Goal: Transaction & Acquisition: Download file/media

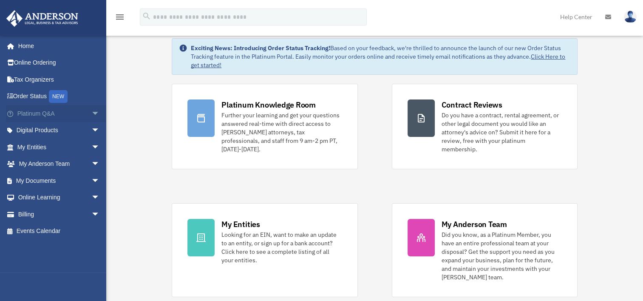
scroll to position [37, 0]
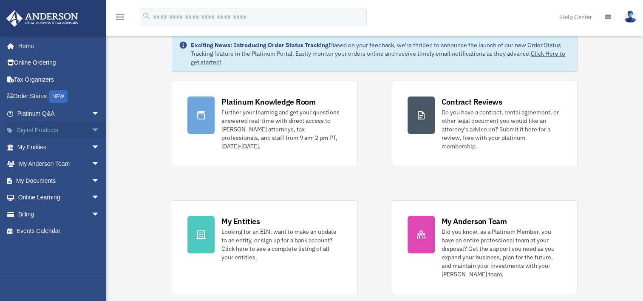
click at [91, 128] on span "arrow_drop_down" at bounding box center [99, 130] width 17 height 17
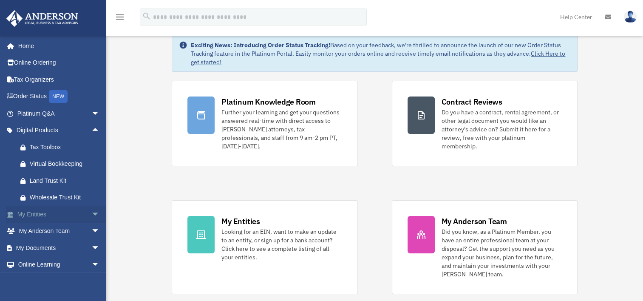
scroll to position [36, 0]
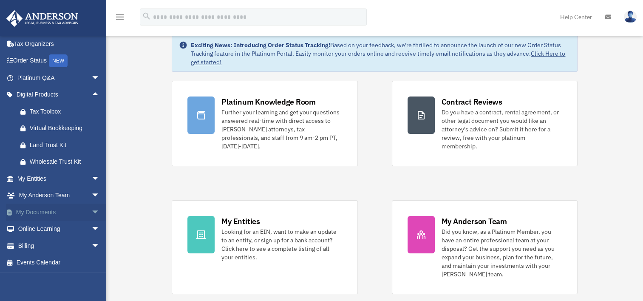
click at [52, 216] on link "My Documents arrow_drop_down" at bounding box center [59, 212] width 107 height 17
click at [91, 211] on span "arrow_drop_down" at bounding box center [99, 212] width 17 height 17
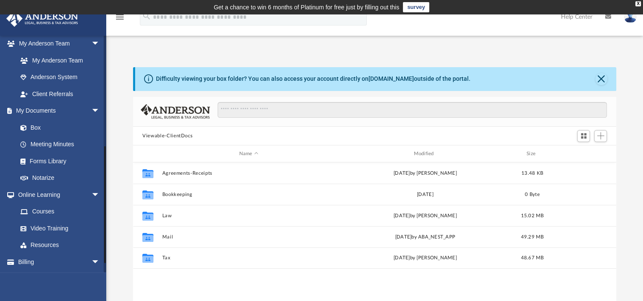
scroll to position [222, 0]
click at [37, 127] on link "Box" at bounding box center [62, 126] width 101 height 17
click at [34, 127] on link "Box" at bounding box center [62, 126] width 101 height 17
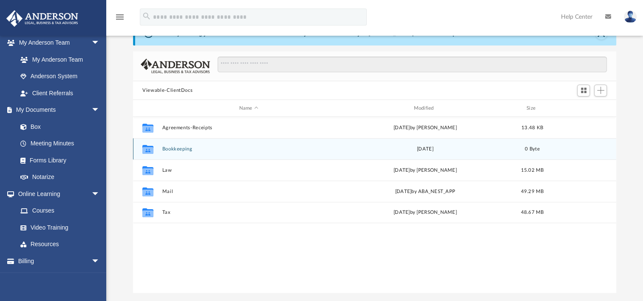
scroll to position [47, 0]
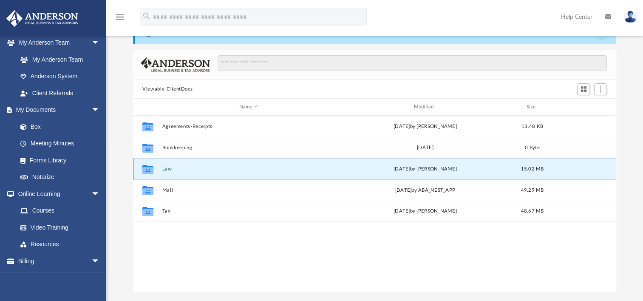
click at [165, 169] on button "Law" at bounding box center [248, 169] width 173 height 6
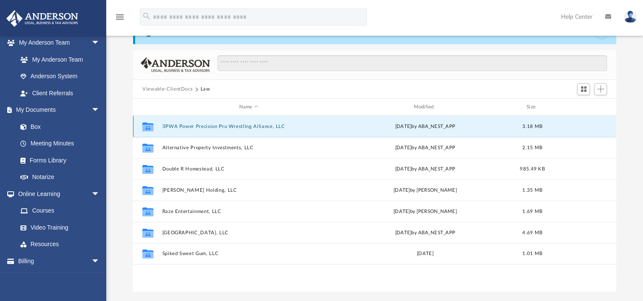
click at [196, 128] on button "3PWA Power Precision Pro Wrestling Alliance, LLC" at bounding box center [248, 127] width 173 height 6
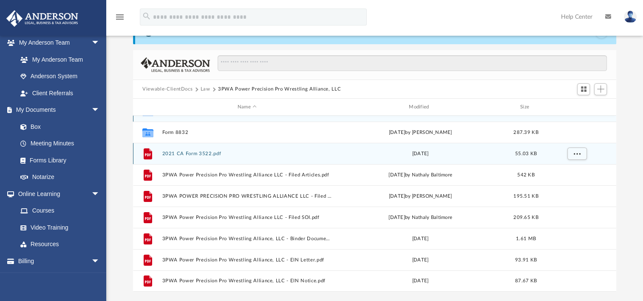
scroll to position [0, 0]
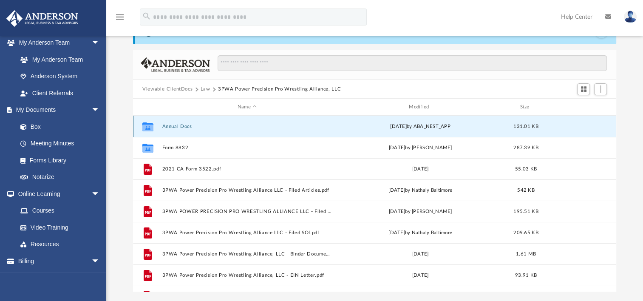
click at [184, 124] on button "Annual Docs" at bounding box center [247, 127] width 170 height 6
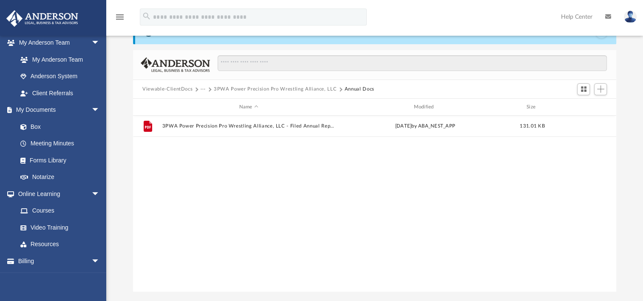
click at [307, 87] on button "3PWA Power Precision Pro Wrestling Alliance, LLC" at bounding box center [275, 89] width 123 height 8
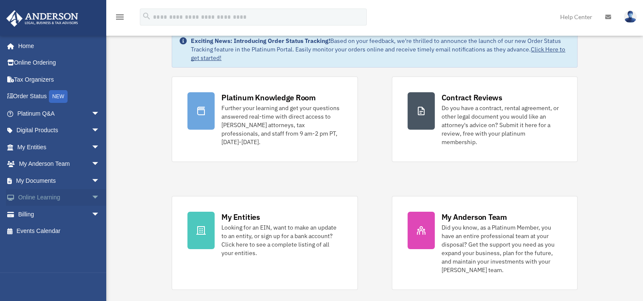
scroll to position [37, 0]
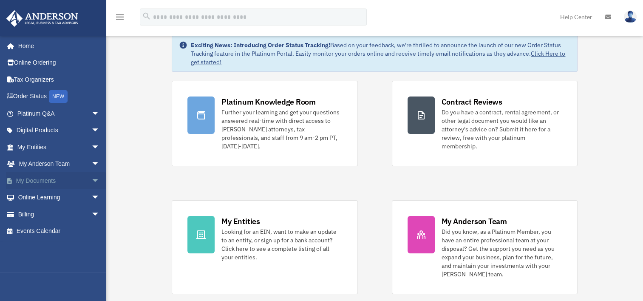
click at [91, 181] on span "arrow_drop_down" at bounding box center [99, 180] width 17 height 17
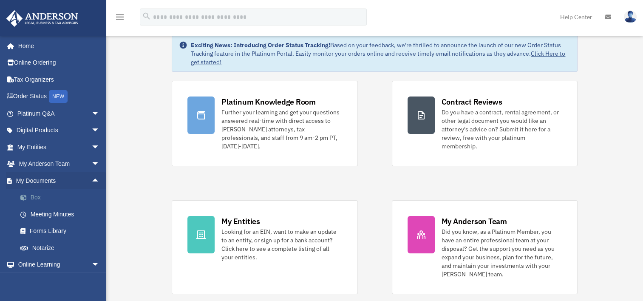
click at [44, 201] on link "Box" at bounding box center [62, 197] width 101 height 17
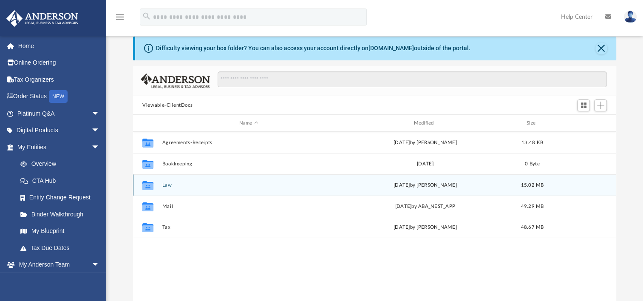
scroll to position [34, 0]
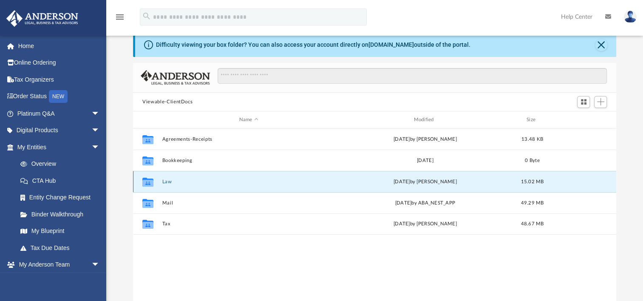
click at [167, 182] on button "Law" at bounding box center [248, 182] width 173 height 6
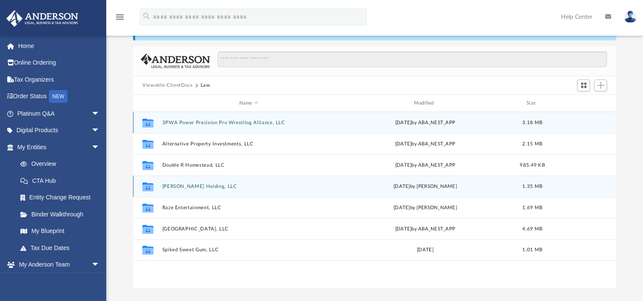
scroll to position [54, 0]
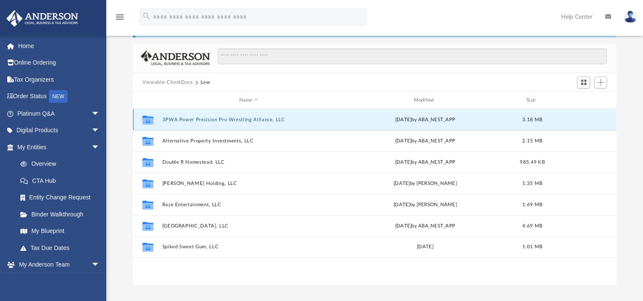
click at [211, 118] on button "3PWA Power Precision Pro Wrestling Alliance, LLC" at bounding box center [248, 120] width 173 height 6
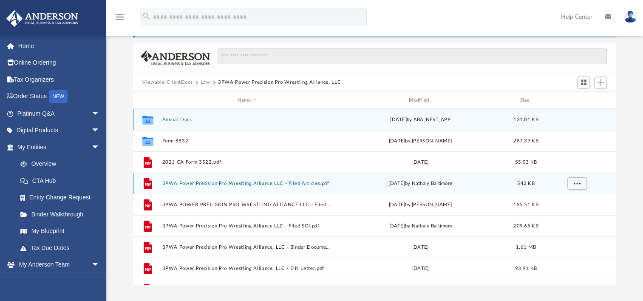
scroll to position [15, 0]
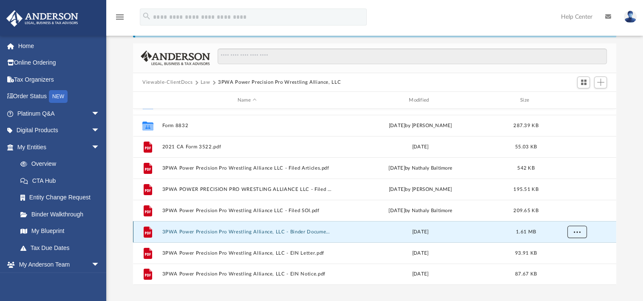
click at [579, 233] on span "More options" at bounding box center [577, 231] width 7 height 5
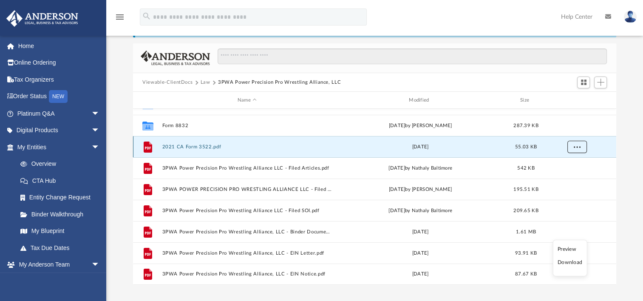
click at [577, 147] on span "More options" at bounding box center [577, 146] width 7 height 5
click at [566, 176] on li "Download" at bounding box center [569, 177] width 25 height 9
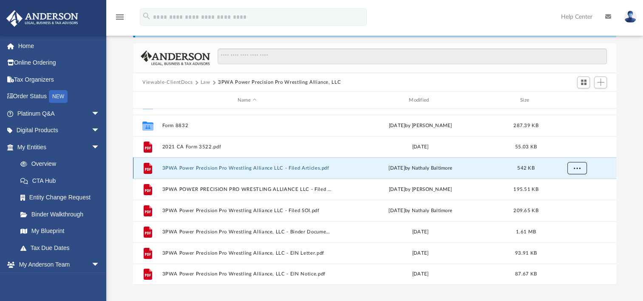
click at [576, 168] on span "More options" at bounding box center [577, 167] width 7 height 5
click at [631, 163] on div "Difficulty viewing your box folder? You can also access your account directly o…" at bounding box center [374, 150] width 537 height 272
click at [574, 171] on button "More options" at bounding box center [578, 168] width 20 height 13
click at [569, 199] on li "Download" at bounding box center [569, 198] width 25 height 9
click at [629, 188] on div "Difficulty viewing your box folder? You can also access your account directly o…" at bounding box center [374, 150] width 537 height 272
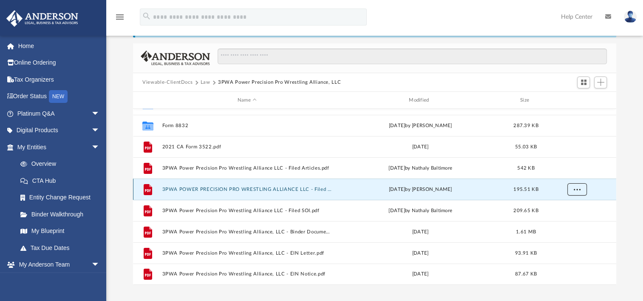
click at [576, 192] on button "More options" at bounding box center [578, 189] width 20 height 13
click at [570, 220] on li "Download" at bounding box center [569, 220] width 25 height 9
click at [628, 219] on div "Difficulty viewing your box folder? You can also access your account directly o…" at bounding box center [374, 150] width 537 height 272
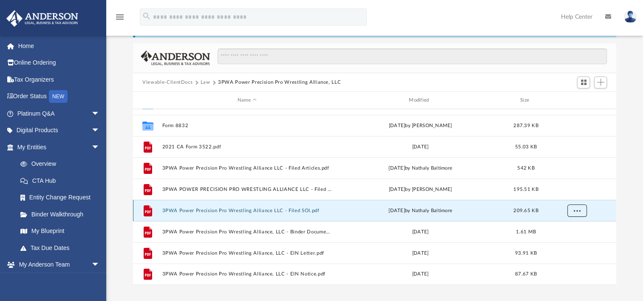
click at [577, 209] on span "More options" at bounding box center [577, 210] width 7 height 5
click at [568, 240] on li "Download" at bounding box center [569, 241] width 25 height 9
click at [633, 221] on div "Difficulty viewing your box folder? You can also access your account directly o…" at bounding box center [374, 150] width 537 height 272
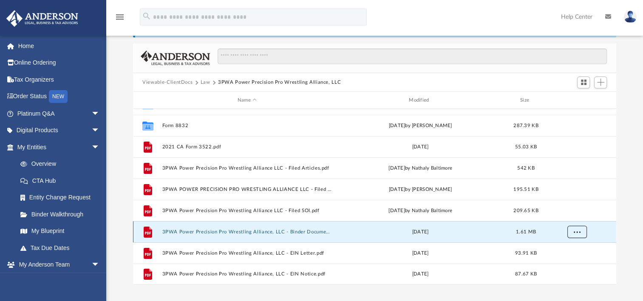
click at [578, 231] on span "More options" at bounding box center [577, 231] width 7 height 5
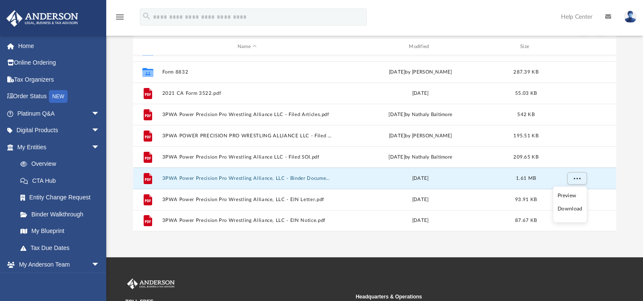
scroll to position [107, 0]
click at [625, 184] on div "Difficulty viewing your box folder? You can also access your account directly o…" at bounding box center [374, 96] width 537 height 272
click at [575, 180] on button "More options" at bounding box center [578, 178] width 20 height 13
click at [569, 210] on li "Download" at bounding box center [569, 208] width 25 height 9
click at [626, 196] on div "Difficulty viewing your box folder? You can also access your account directly o…" at bounding box center [374, 96] width 537 height 272
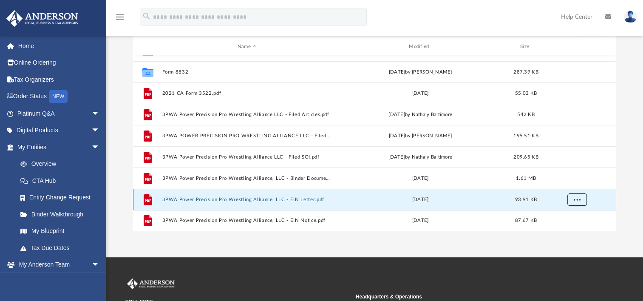
click at [577, 197] on span "More options" at bounding box center [577, 199] width 7 height 5
click at [568, 182] on li "Download" at bounding box center [569, 181] width 25 height 9
click at [631, 221] on div "Difficulty viewing your box folder? You can also access your account directly o…" at bounding box center [374, 96] width 537 height 272
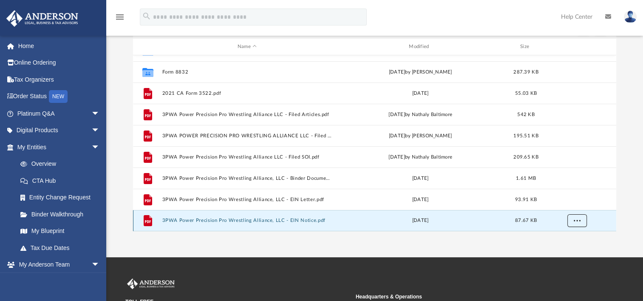
click at [578, 219] on span "More options" at bounding box center [577, 220] width 7 height 5
click at [570, 203] on li "Download" at bounding box center [569, 202] width 25 height 9
